Goal: Find specific page/section: Find specific page/section

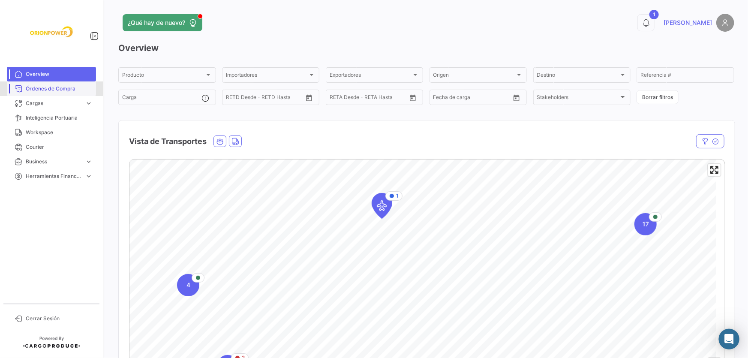
click at [34, 86] on span "Órdenes de Compra" at bounding box center [59, 89] width 67 height 8
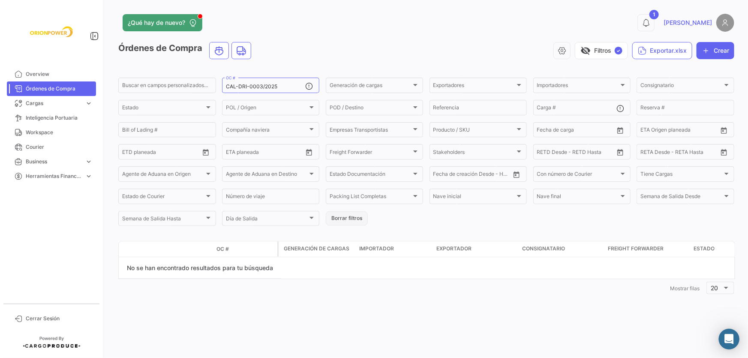
click at [349, 220] on button "Borrar filtros" at bounding box center [347, 218] width 42 height 14
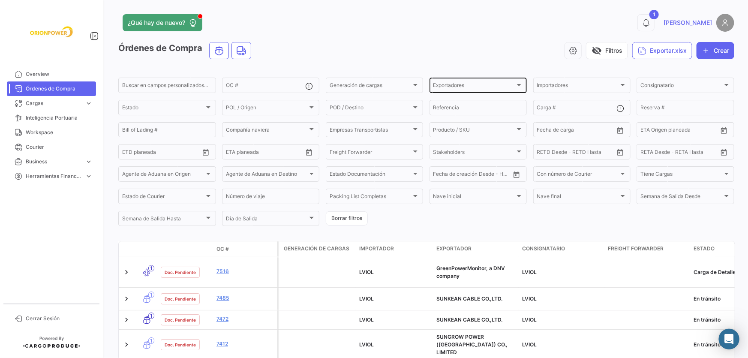
click at [477, 86] on div "Exportadores" at bounding box center [475, 87] width 82 height 6
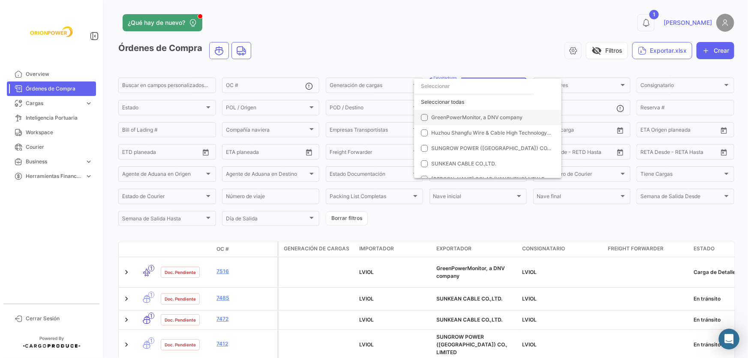
click at [502, 116] on span "GreenPowerMonitor, a DNV company" at bounding box center [476, 117] width 91 height 6
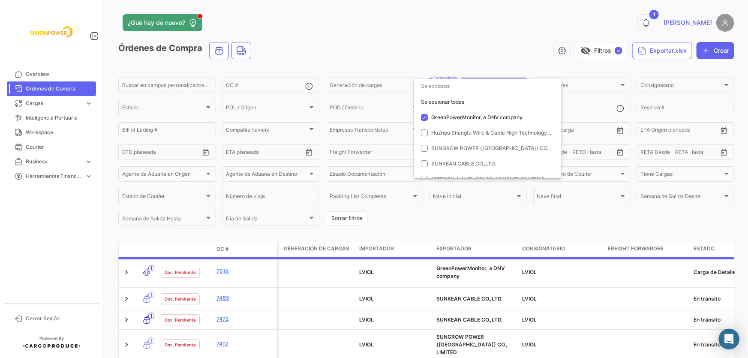
click at [494, 47] on div at bounding box center [374, 179] width 748 height 358
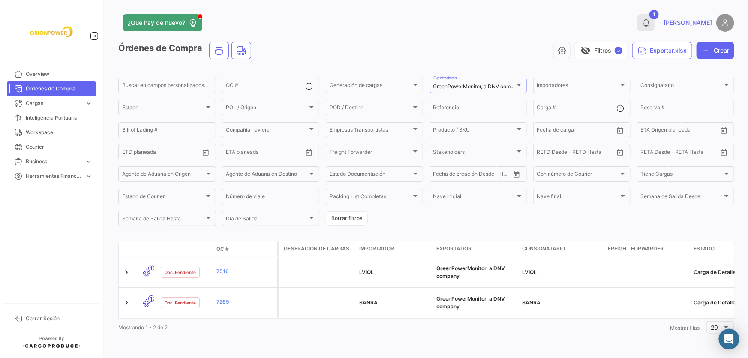
click at [651, 21] on icon at bounding box center [646, 22] width 9 height 9
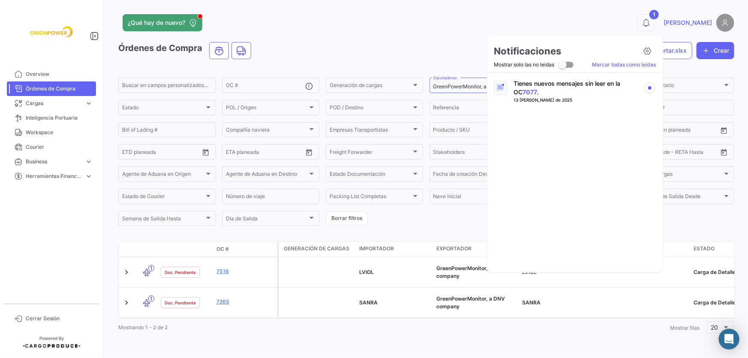
click at [652, 22] on div at bounding box center [374, 179] width 748 height 358
